Goal: Task Accomplishment & Management: Complete application form

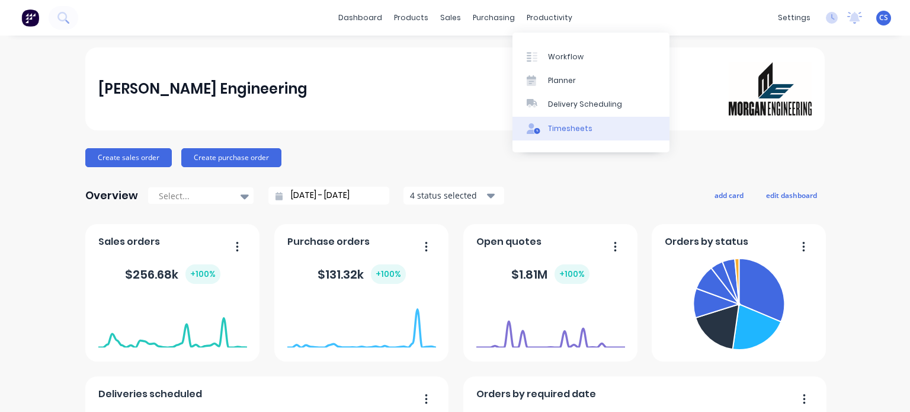
click at [555, 132] on div "Timesheets" at bounding box center [570, 128] width 44 height 11
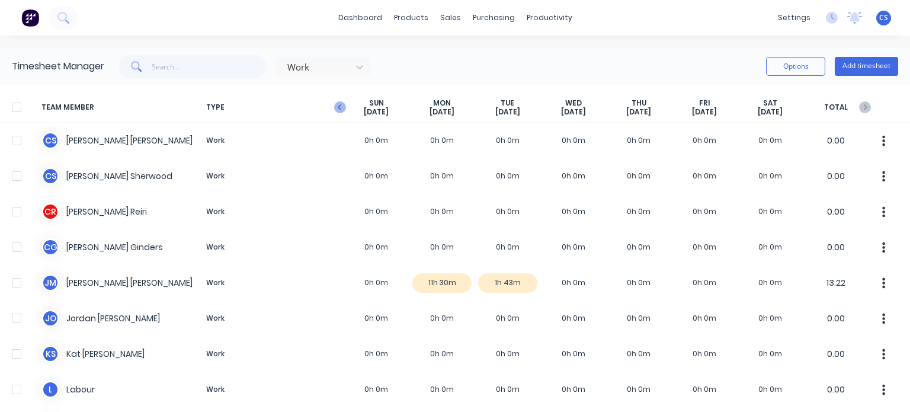
click at [334, 103] on icon "button" at bounding box center [340, 107] width 12 height 12
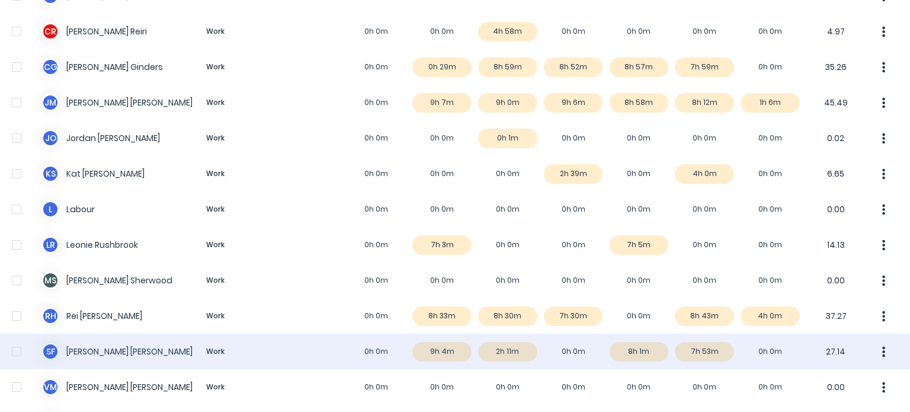
scroll to position [2, 0]
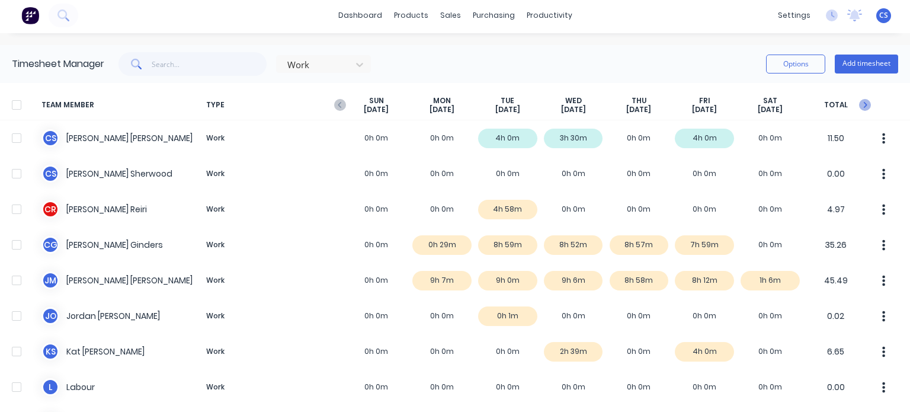
click at [859, 107] on icon "button" at bounding box center [865, 105] width 12 height 12
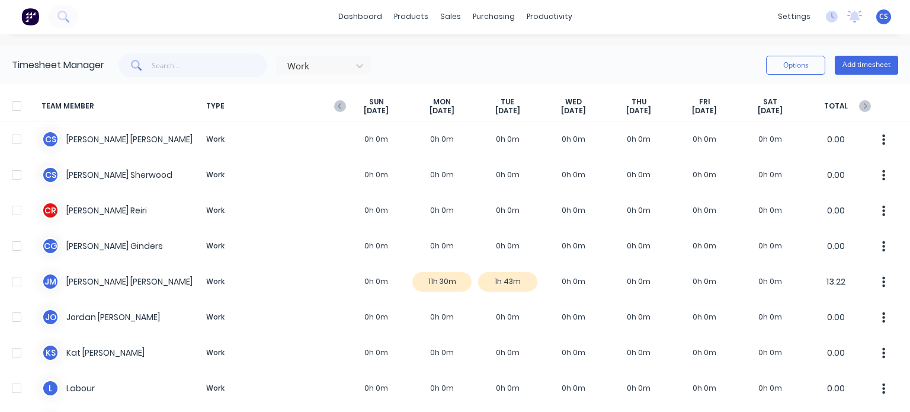
scroll to position [0, 0]
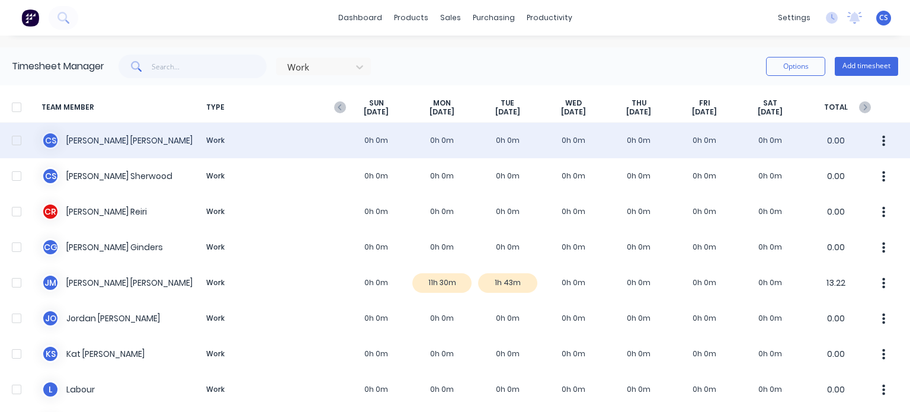
click at [437, 140] on div "C S [PERSON_NAME] Work 0h 0m 0h 0m 0h 0m 0h 0m 0h 0m 0h 0m 0h 0m 0.00" at bounding box center [455, 141] width 910 height 36
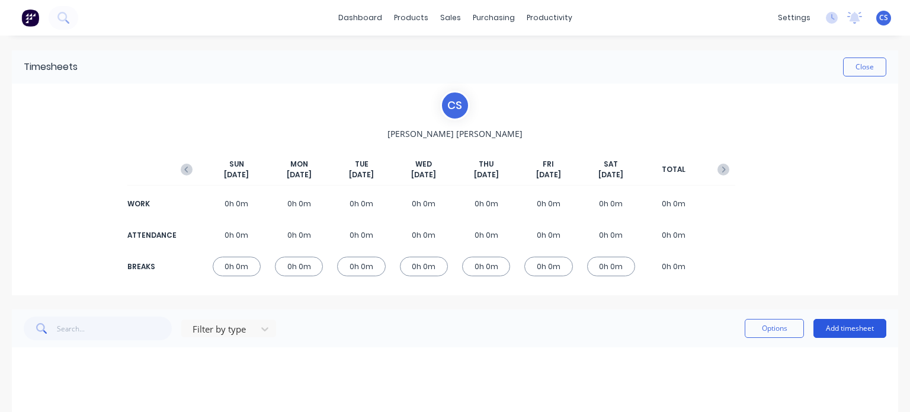
click at [834, 328] on button "Add timesheet" at bounding box center [850, 328] width 73 height 19
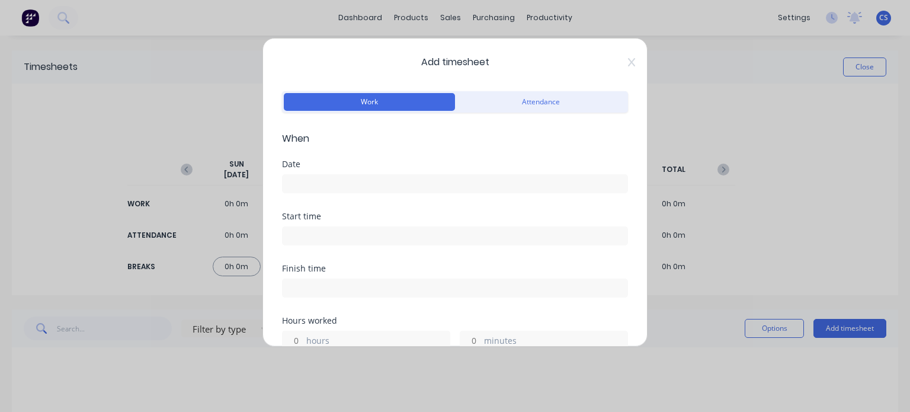
click at [314, 177] on input at bounding box center [455, 184] width 345 height 18
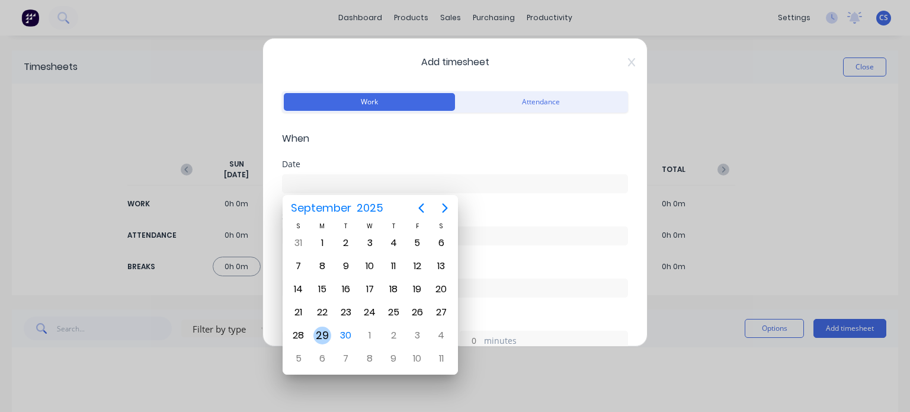
click at [319, 332] on div "29" at bounding box center [323, 336] width 18 height 18
type input "[DATE]"
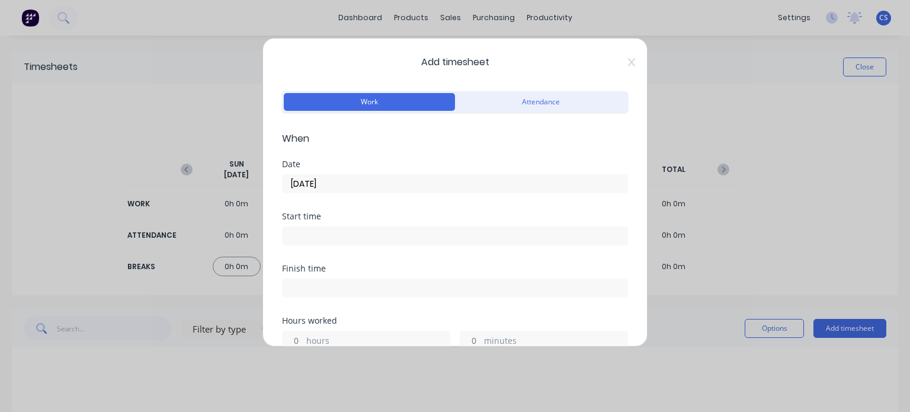
click at [302, 232] on input at bounding box center [455, 236] width 345 height 18
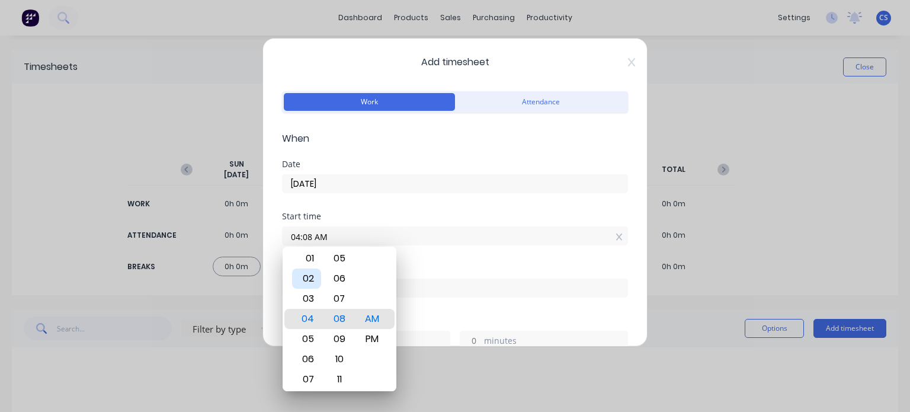
click at [310, 281] on div "02" at bounding box center [306, 278] width 29 height 20
click at [337, 260] on div "00" at bounding box center [339, 258] width 29 height 20
click at [370, 338] on div "PM" at bounding box center [371, 339] width 29 height 20
type input "02:00 PM"
click at [498, 263] on div "Start time 02:00 PM" at bounding box center [455, 238] width 346 height 52
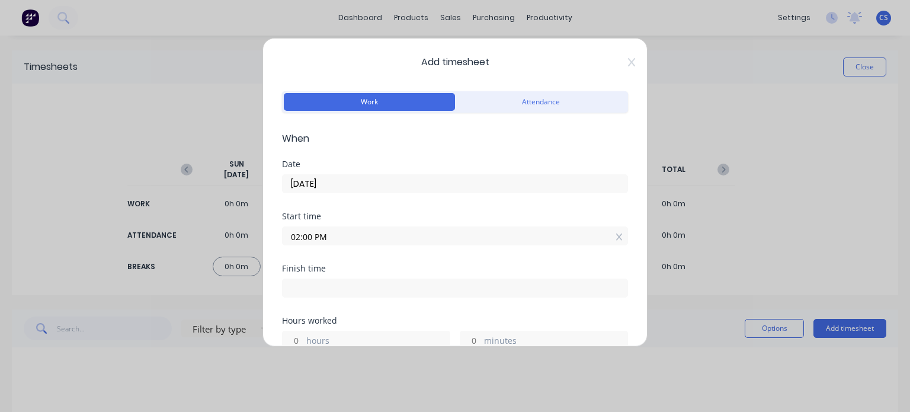
click at [299, 284] on input at bounding box center [455, 288] width 345 height 18
type input "11:11 AM"
type input "21"
type input "11"
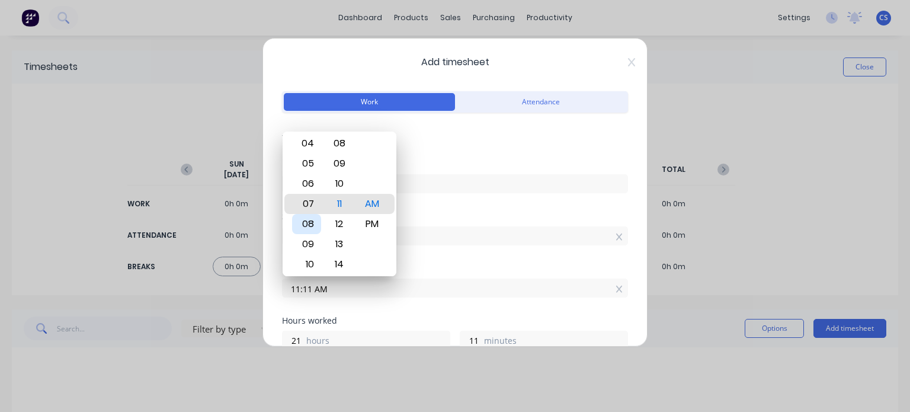
type input "07:11 AM"
type input "17"
type input "05:11 AM"
type input "15"
click at [311, 165] on div "03" at bounding box center [306, 164] width 29 height 20
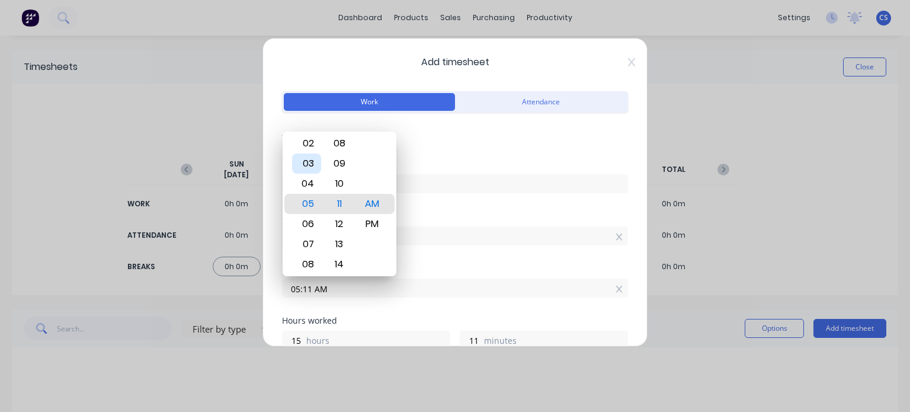
type input "03:11 AM"
type input "13"
type input "03:07 AM"
type input "7"
type input "03:04 AM"
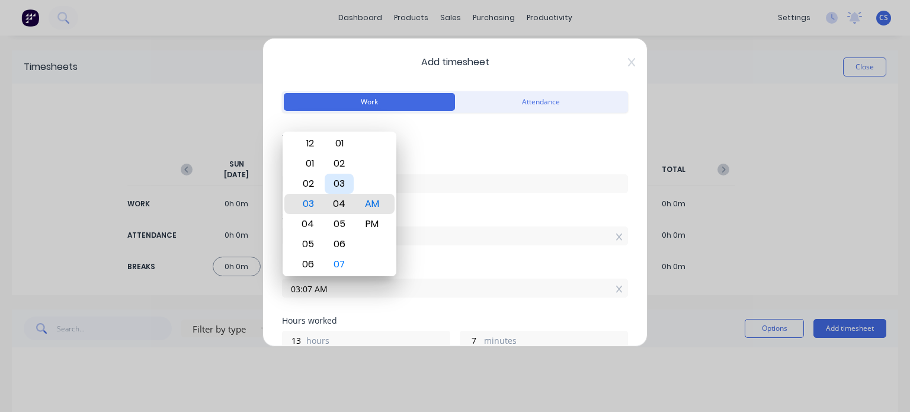
type input "4"
type input "03:02 AM"
type input "2"
click at [337, 168] on div "00" at bounding box center [339, 164] width 29 height 20
type input "03:00 AM"
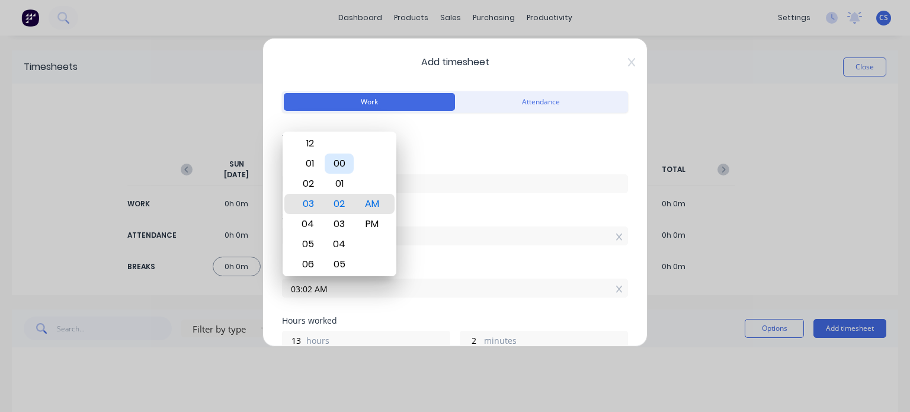
type input "0"
click at [370, 225] on div "PM" at bounding box center [371, 224] width 29 height 20
type input "03:00 PM"
type input "1"
click at [436, 276] on div "03:00 PM" at bounding box center [455, 287] width 346 height 22
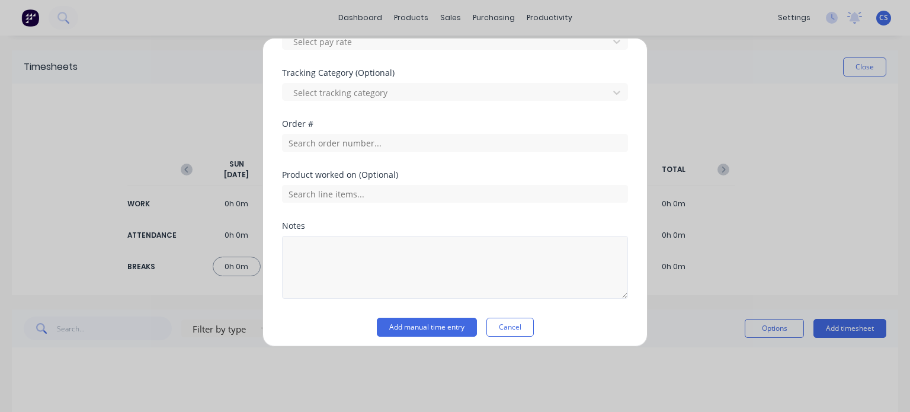
scroll to position [433, 0]
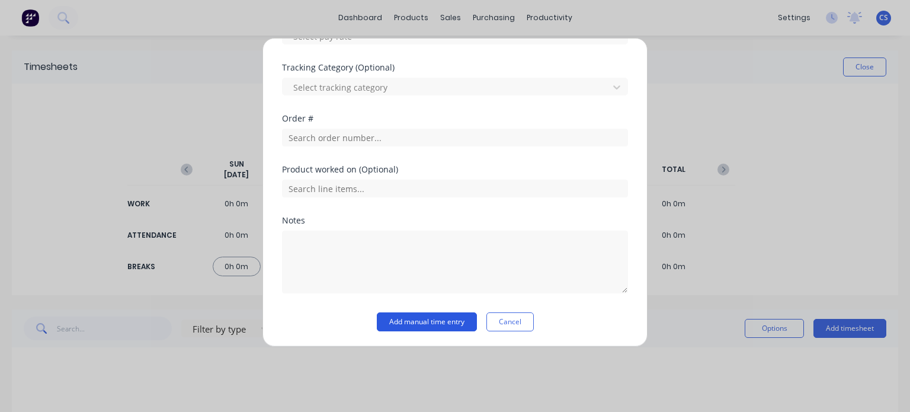
click at [434, 321] on button "Add manual time entry" at bounding box center [427, 321] width 100 height 19
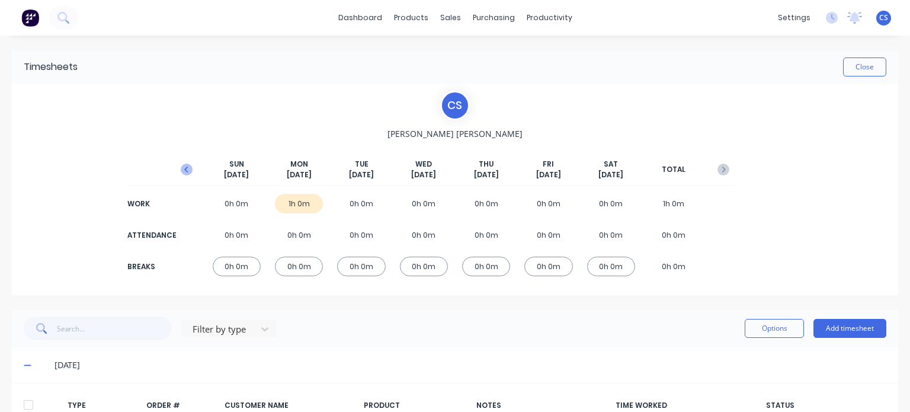
click at [186, 164] on icon "button" at bounding box center [187, 170] width 12 height 12
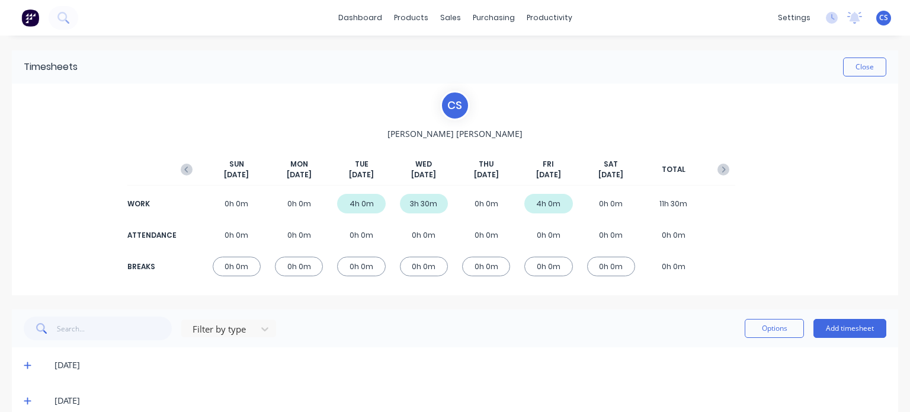
click at [533, 202] on div "4h 0m" at bounding box center [549, 204] width 48 height 20
click at [830, 328] on button "Add timesheet" at bounding box center [850, 328] width 73 height 19
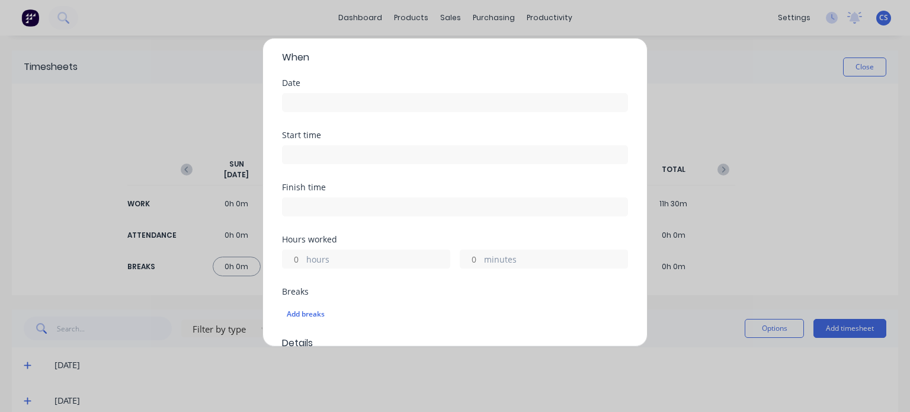
scroll to position [121, 0]
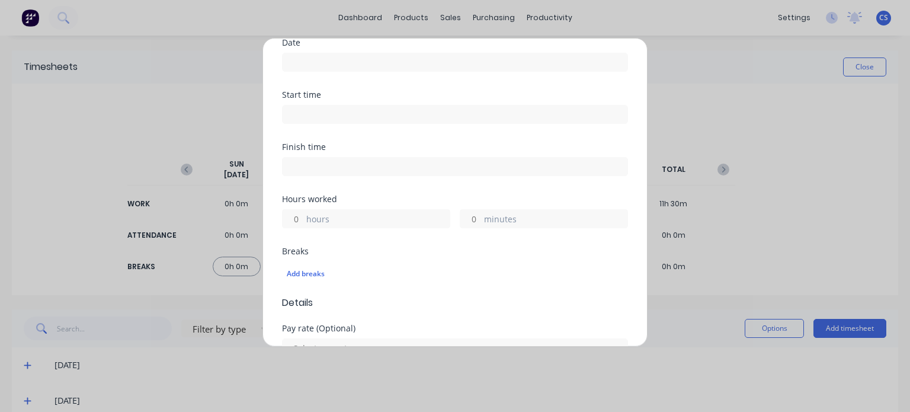
click at [795, 232] on div "Add timesheet Work Attendance When Date Start time Finish time Hours worked hou…" at bounding box center [455, 206] width 910 height 412
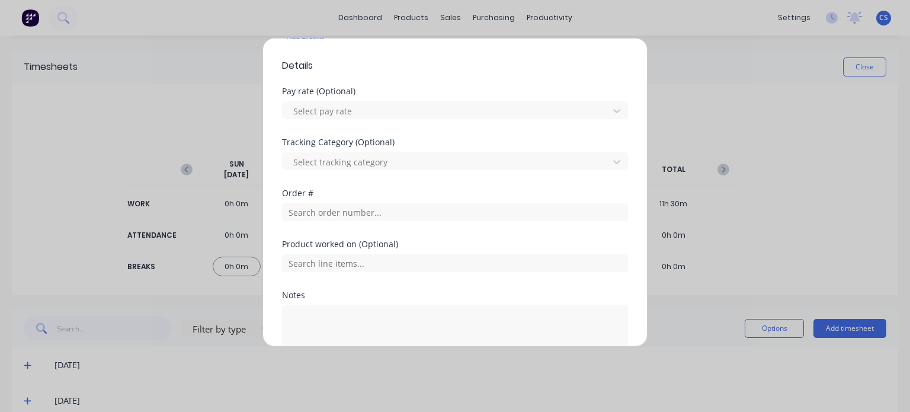
scroll to position [433, 0]
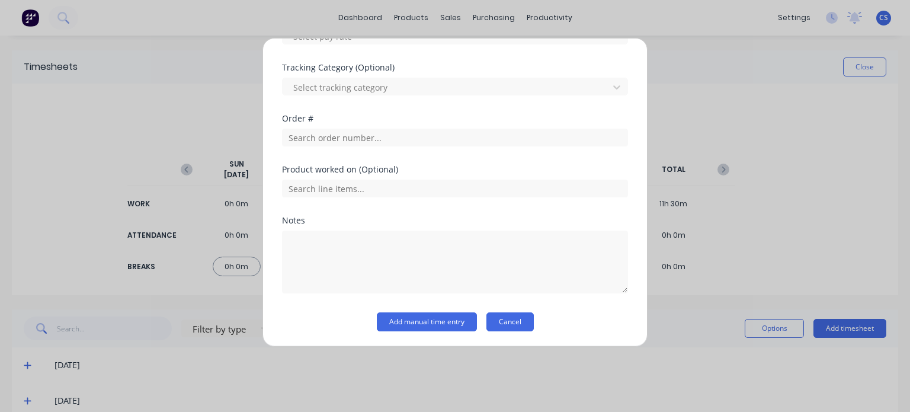
click at [507, 324] on button "Cancel" at bounding box center [510, 321] width 47 height 19
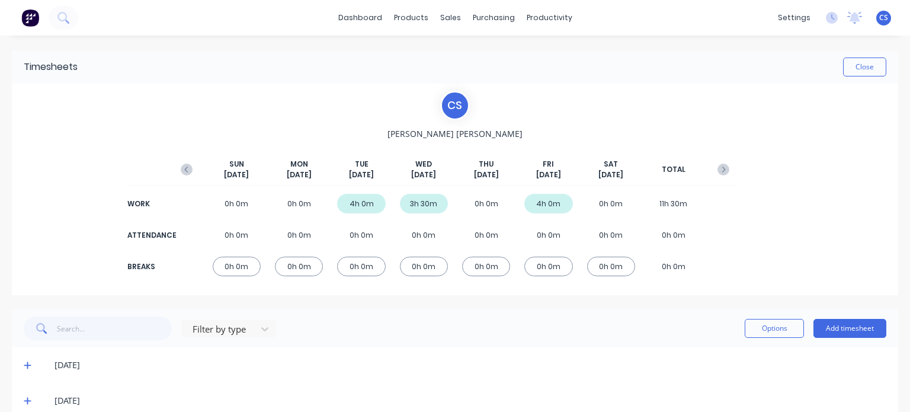
click at [545, 204] on div "4h 0m" at bounding box center [549, 204] width 48 height 20
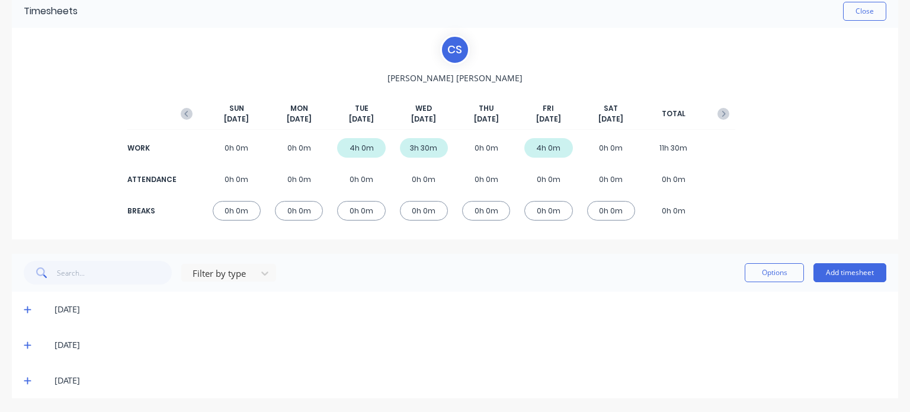
scroll to position [56, 0]
click at [28, 380] on icon at bounding box center [27, 380] width 7 height 7
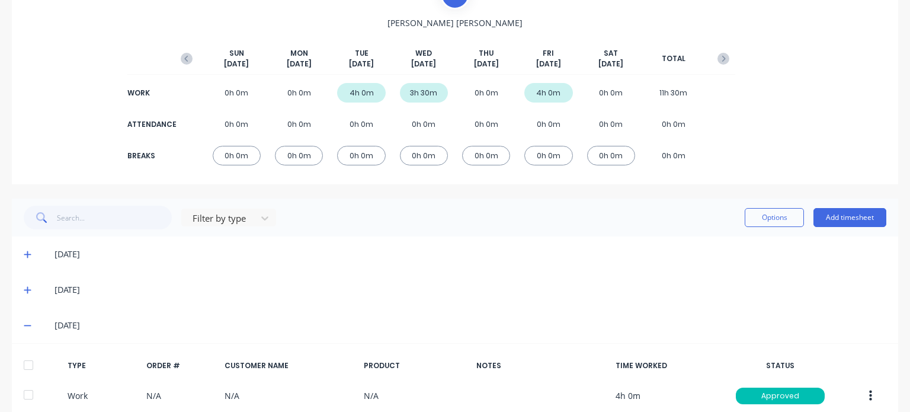
scroll to position [173, 0]
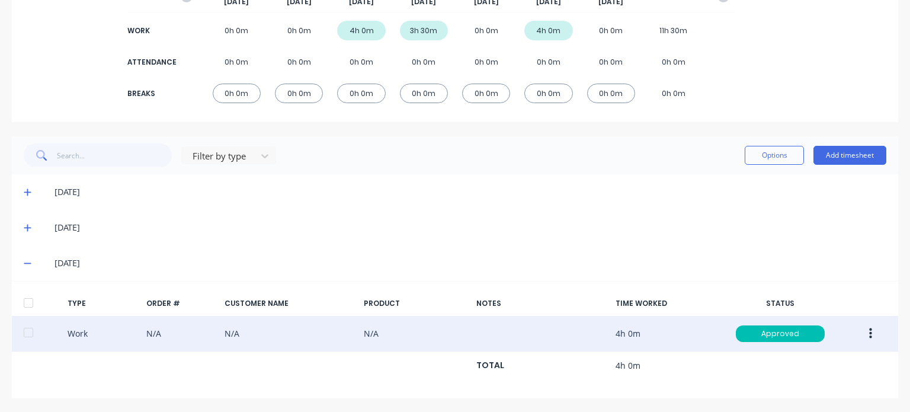
click at [865, 331] on button "button" at bounding box center [871, 333] width 28 height 21
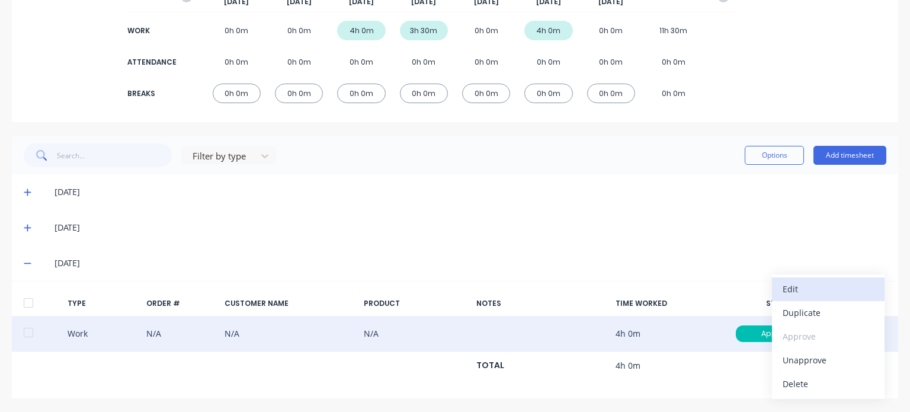
click at [784, 289] on div "Edit" at bounding box center [828, 288] width 91 height 17
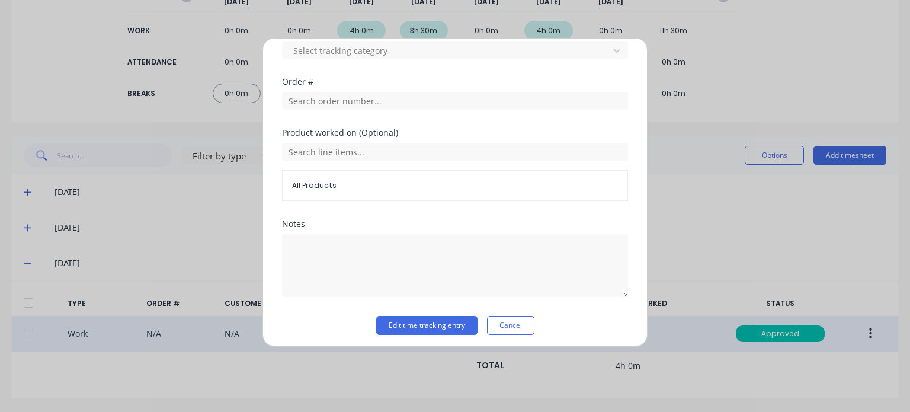
scroll to position [473, 0]
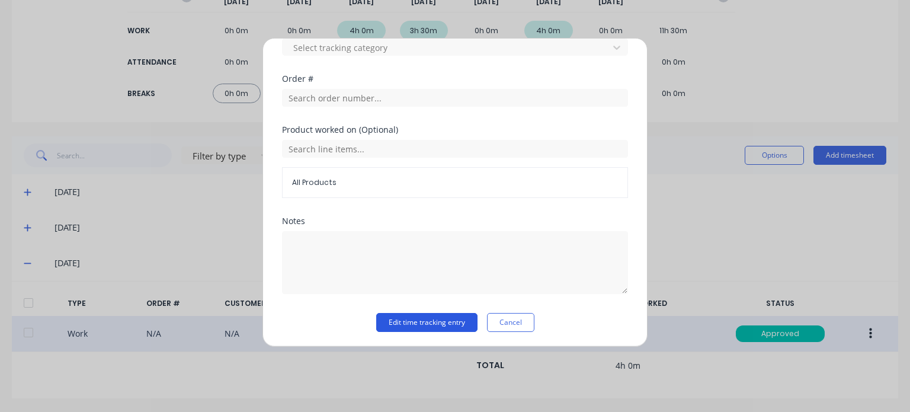
click at [438, 323] on button "Edit time tracking entry" at bounding box center [426, 322] width 101 height 19
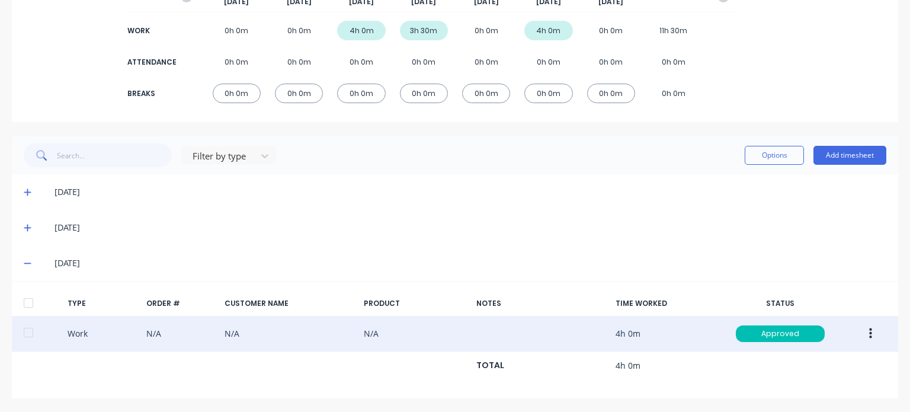
click at [610, 334] on div "Work N/A N/A N/A 4h 0m Approved" at bounding box center [455, 334] width 887 height 36
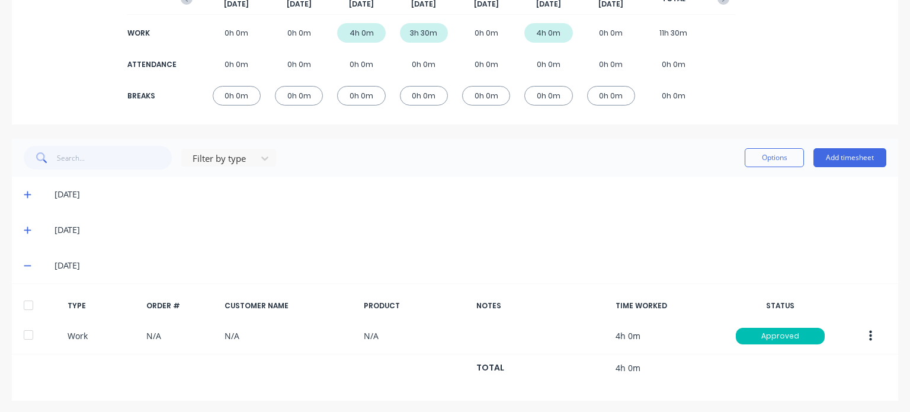
scroll to position [173, 0]
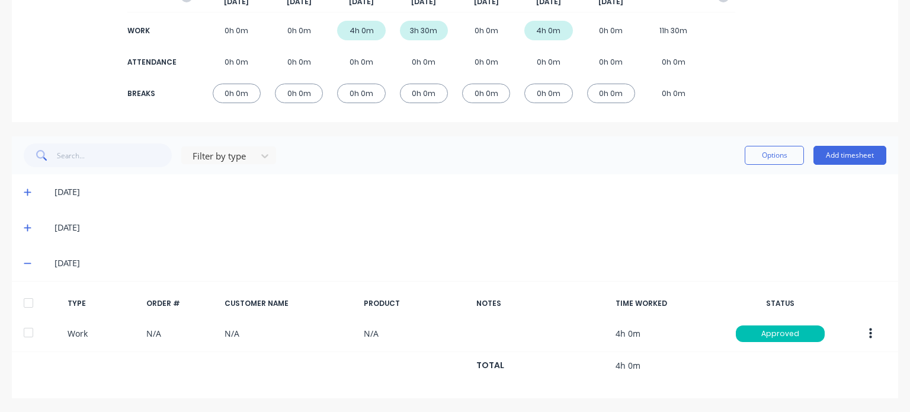
click at [858, 331] on button "button" at bounding box center [871, 333] width 28 height 21
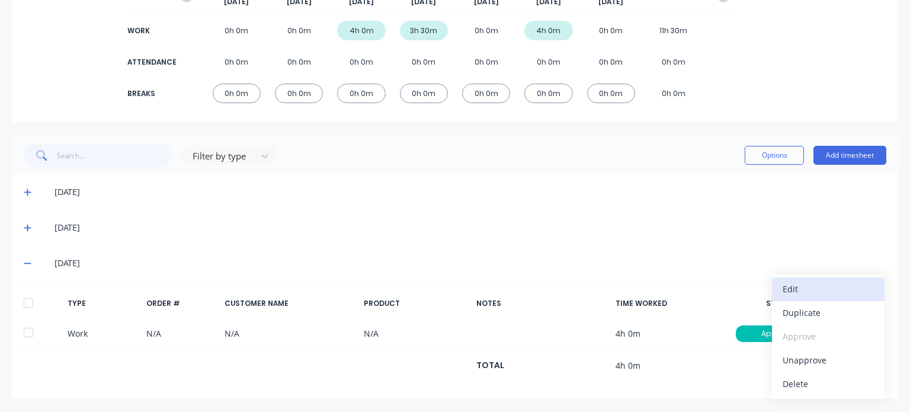
click at [783, 288] on div "Edit" at bounding box center [828, 288] width 91 height 17
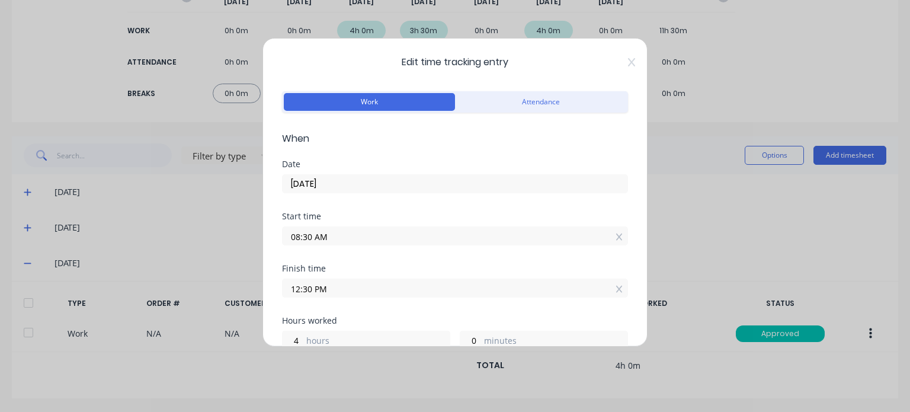
click at [298, 287] on input "12:30 PM" at bounding box center [455, 288] width 345 height 18
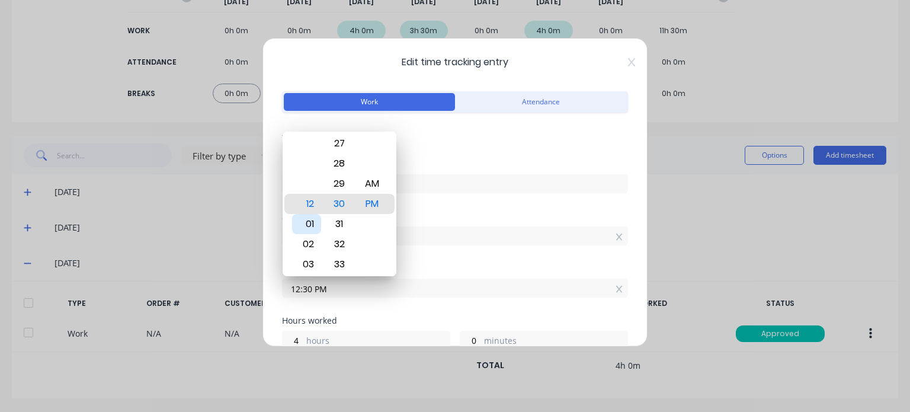
click at [307, 225] on div "01" at bounding box center [306, 224] width 29 height 20
type input "01:30 PM"
type input "5"
click at [339, 203] on div "30" at bounding box center [339, 204] width 29 height 20
click at [372, 203] on div "PM" at bounding box center [371, 204] width 29 height 20
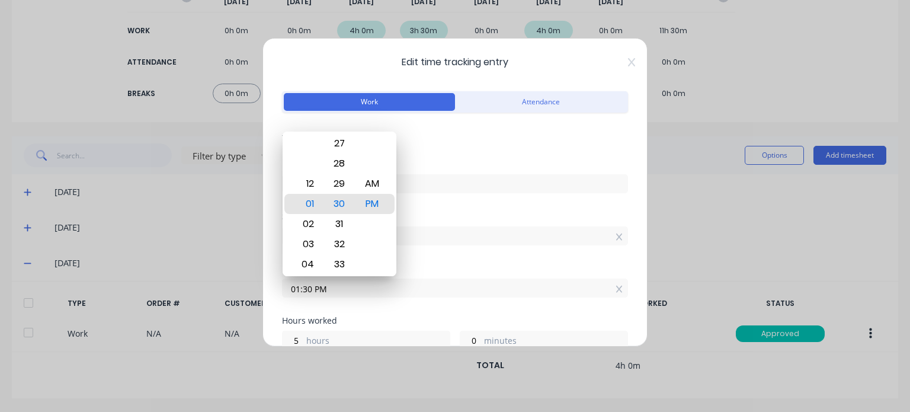
click at [448, 303] on div "Finish time 01:30 PM" at bounding box center [455, 290] width 346 height 52
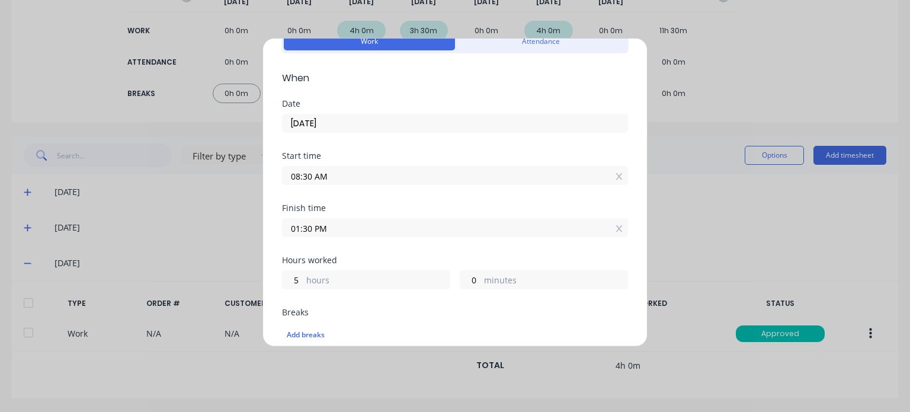
scroll to position [58, 0]
click at [308, 226] on input "01:30 PM" at bounding box center [455, 230] width 345 height 18
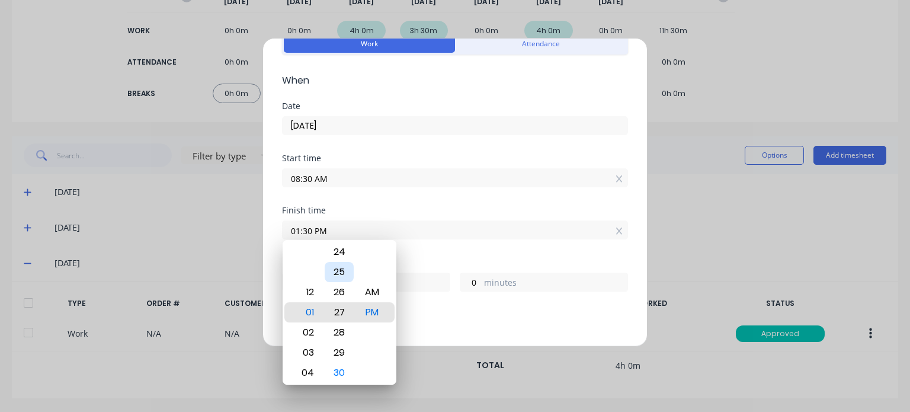
type input "01:26 PM"
type input "4"
type input "56"
type input "01:21 PM"
type input "51"
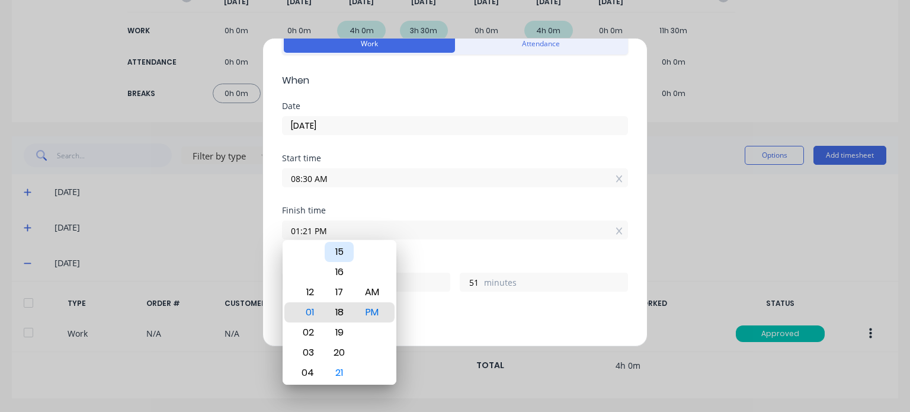
type input "01:18 PM"
type input "48"
type input "01:14 PM"
type input "44"
type input "01:10 PM"
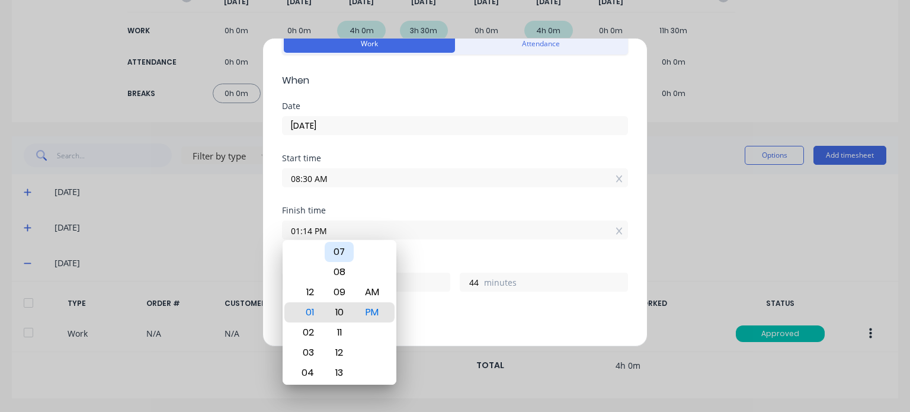
type input "40"
type input "01:05 PM"
type input "35"
type input "01:01 PM"
type input "31"
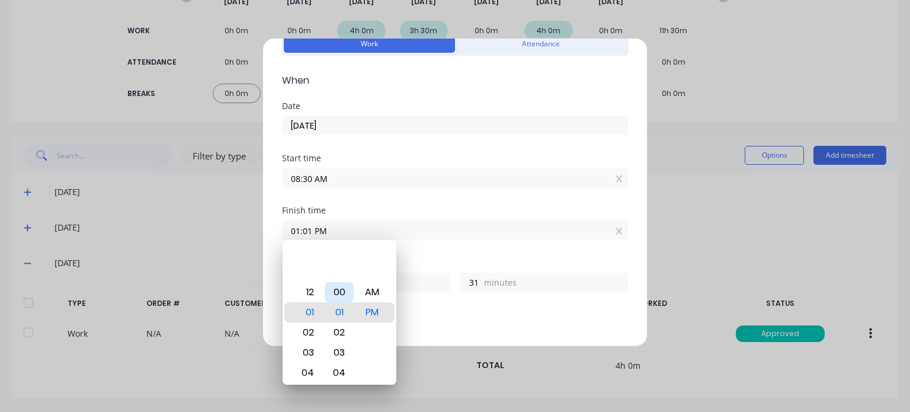
click at [337, 284] on div "00" at bounding box center [339, 292] width 29 height 20
type input "01:00 PM"
type input "30"
click at [373, 309] on div "PM" at bounding box center [371, 312] width 29 height 20
click at [429, 224] on input "01:00 PM" at bounding box center [455, 230] width 345 height 18
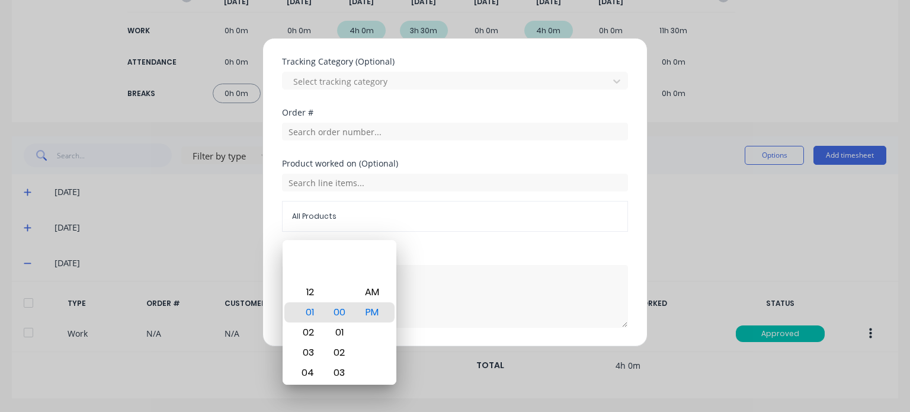
scroll to position [473, 0]
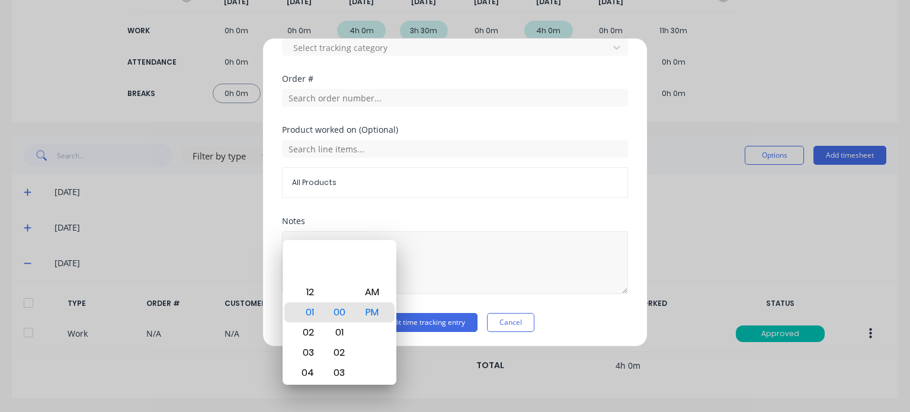
click at [505, 229] on div at bounding box center [455, 261] width 346 height 66
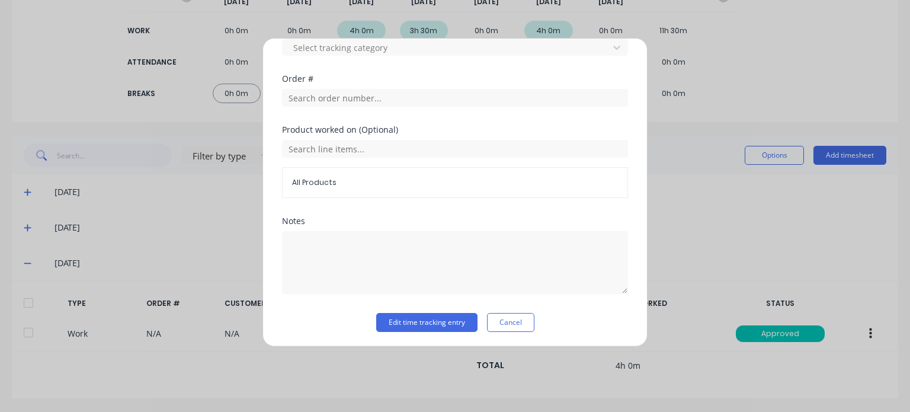
click at [729, 243] on div "Edit time tracking entry Work Attendance When Date [DATE] Start time 08:30 AM F…" at bounding box center [455, 206] width 910 height 412
click at [431, 321] on button "Edit time tracking entry" at bounding box center [426, 322] width 101 height 19
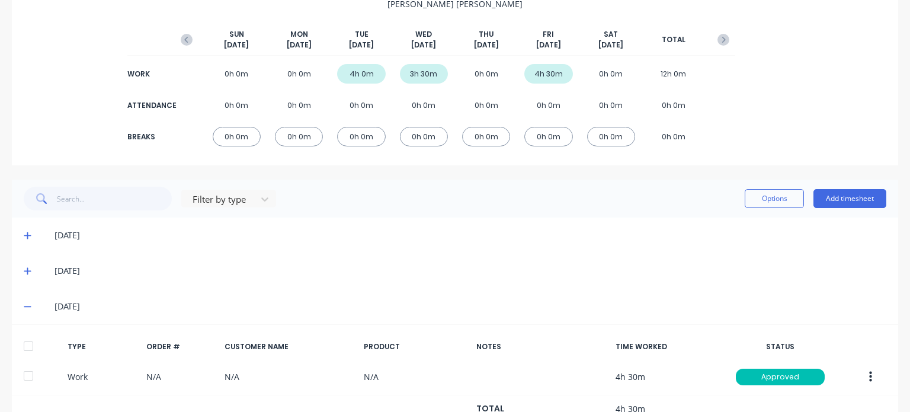
scroll to position [0, 0]
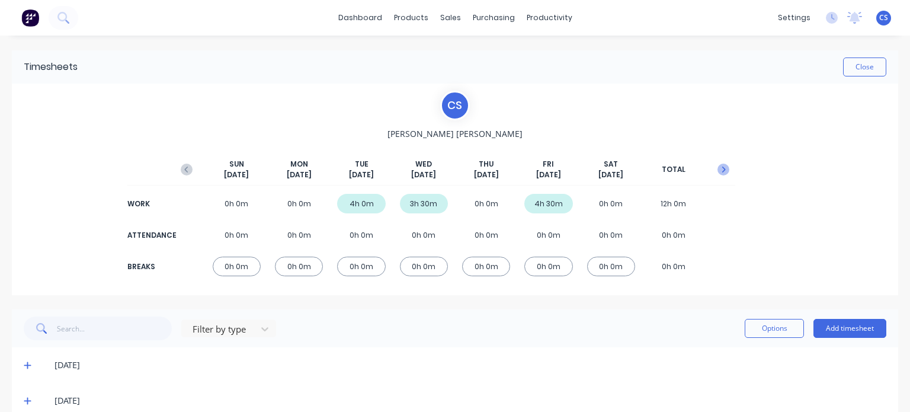
click at [718, 171] on icon "button" at bounding box center [724, 170] width 12 height 12
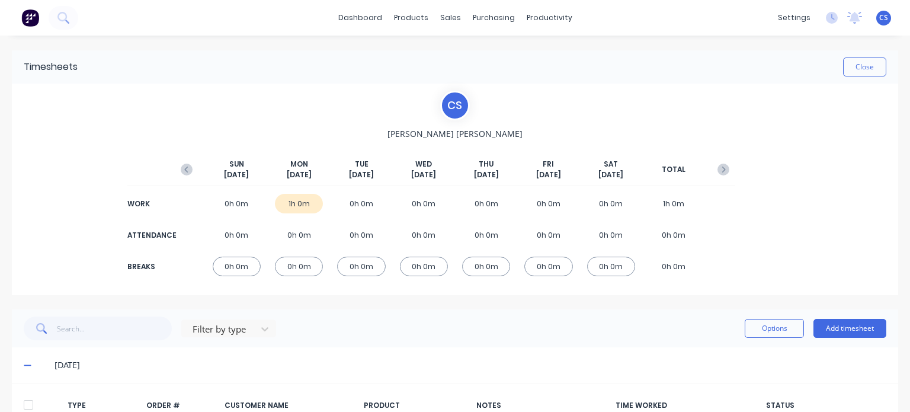
click at [354, 208] on div "0h 0m" at bounding box center [361, 204] width 48 height 20
